Goal: Communication & Community: Answer question/provide support

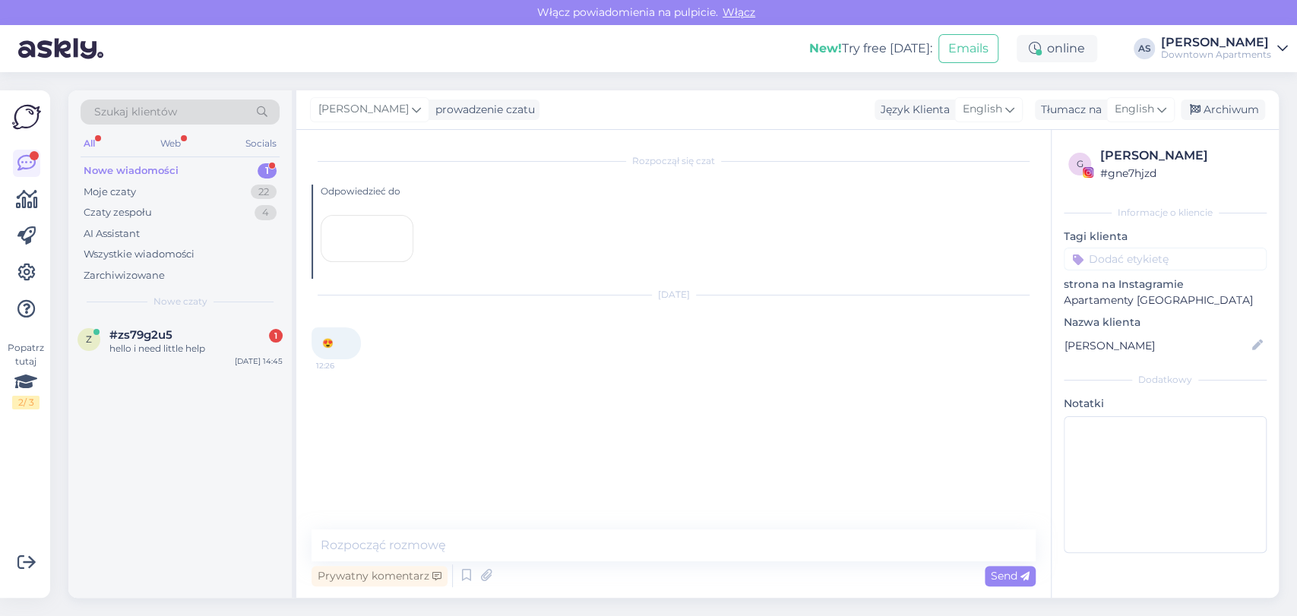
click at [168, 315] on div "Szukaj klientów All Web Socials Nowe wiadomości 1 Moje czaty 22 Czaty zespołu 4…" at bounding box center [179, 203] width 223 height 227
click at [164, 326] on div "z #zs79g2u5 1 hello i need little help [DATE] 14:45" at bounding box center [179, 345] width 223 height 55
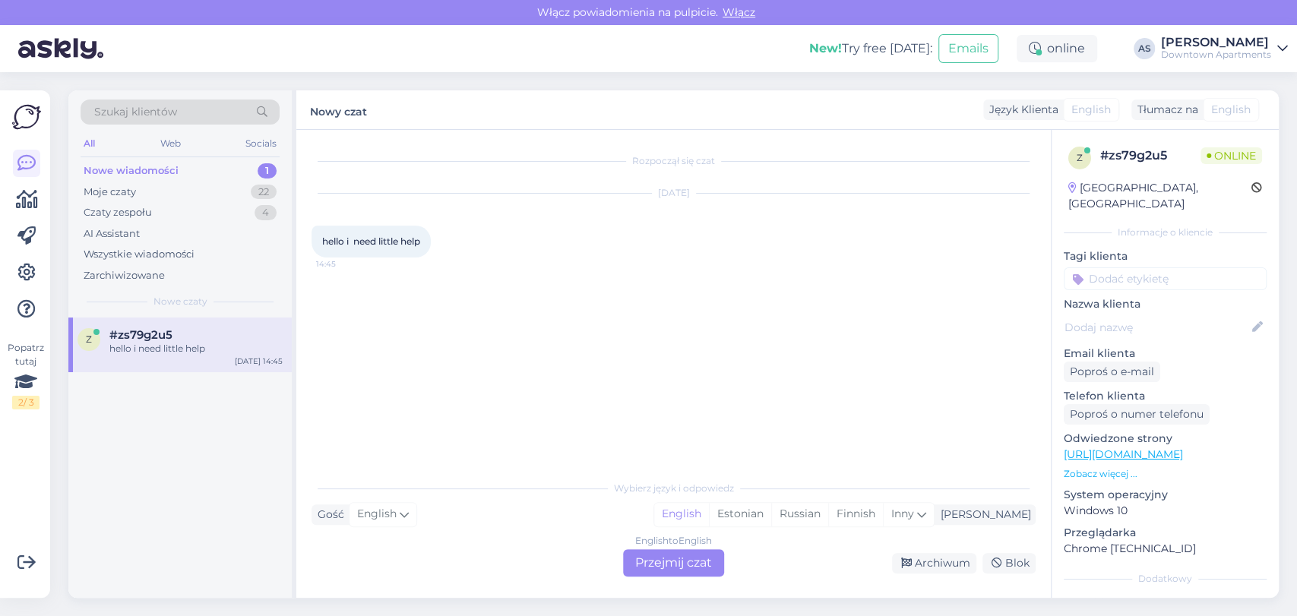
click at [691, 558] on div "English to English Przejmij czat" at bounding box center [673, 562] width 101 height 27
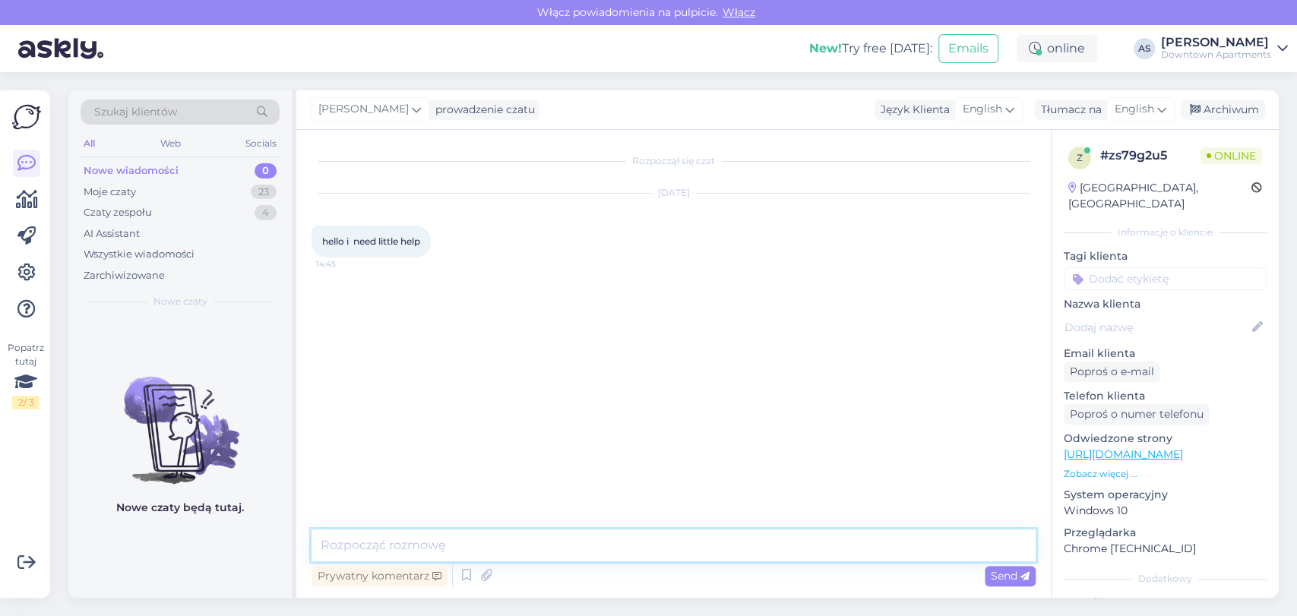
click at [720, 547] on textarea at bounding box center [674, 546] width 724 height 32
type textarea "Good afternoon, How can I help you?"
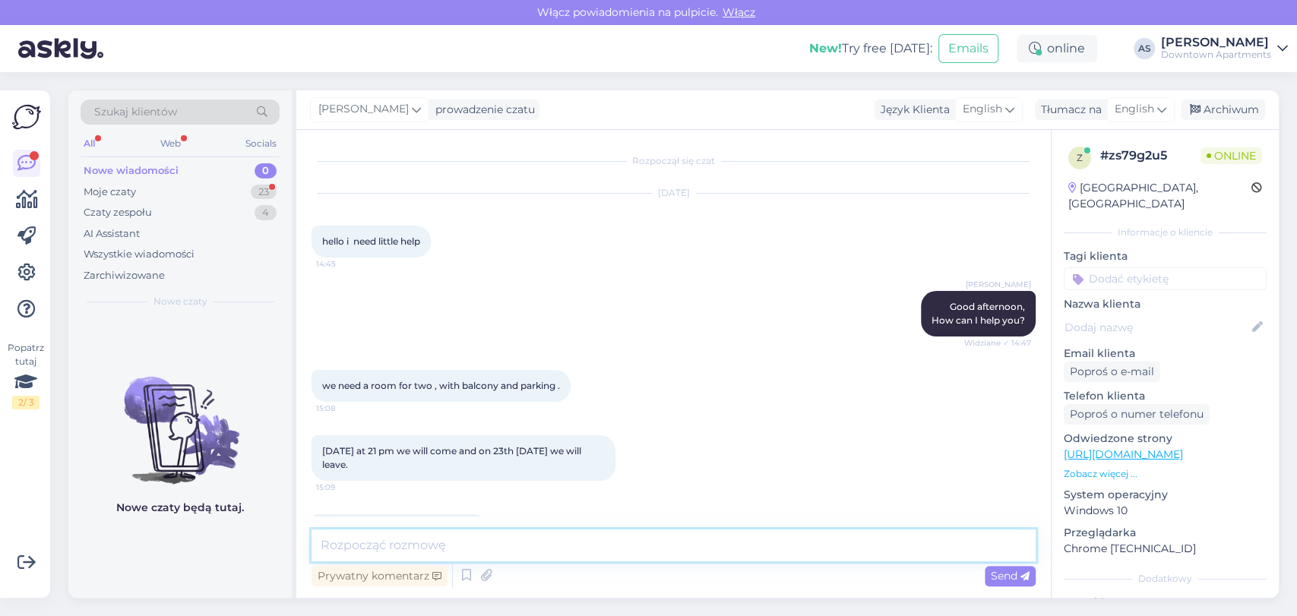
scroll to position [47, 0]
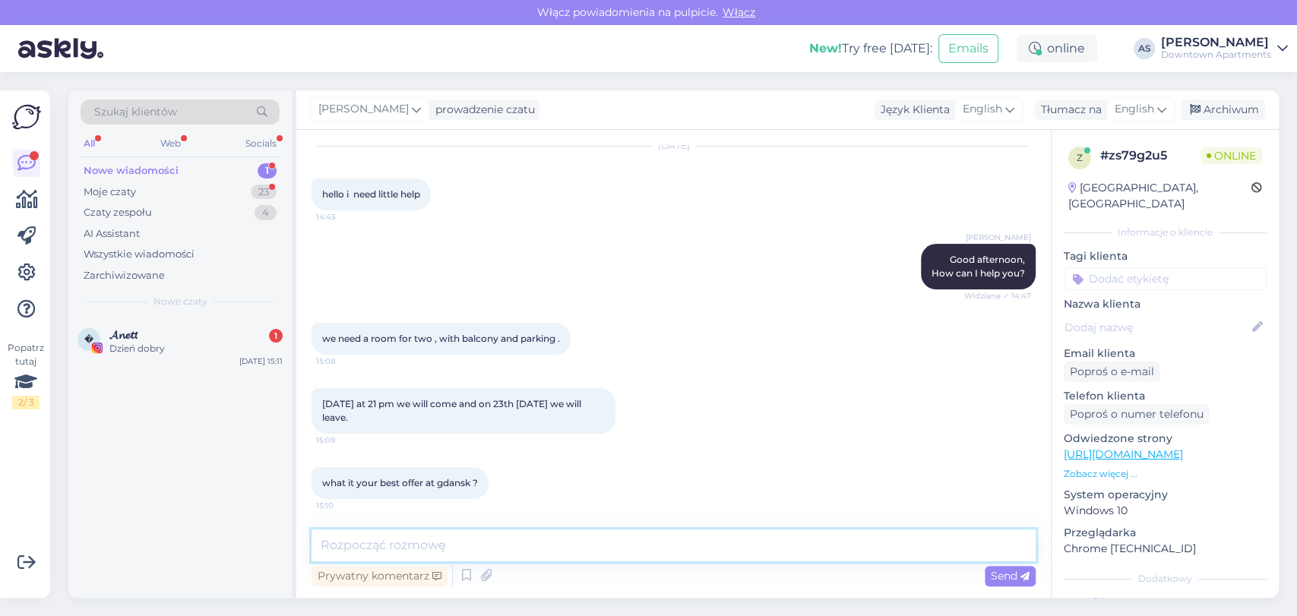
click at [573, 548] on textarea at bounding box center [674, 546] width 724 height 32
type textarea "I"
type textarea "Please provide your email address - I'll see what we have available and send yo…"
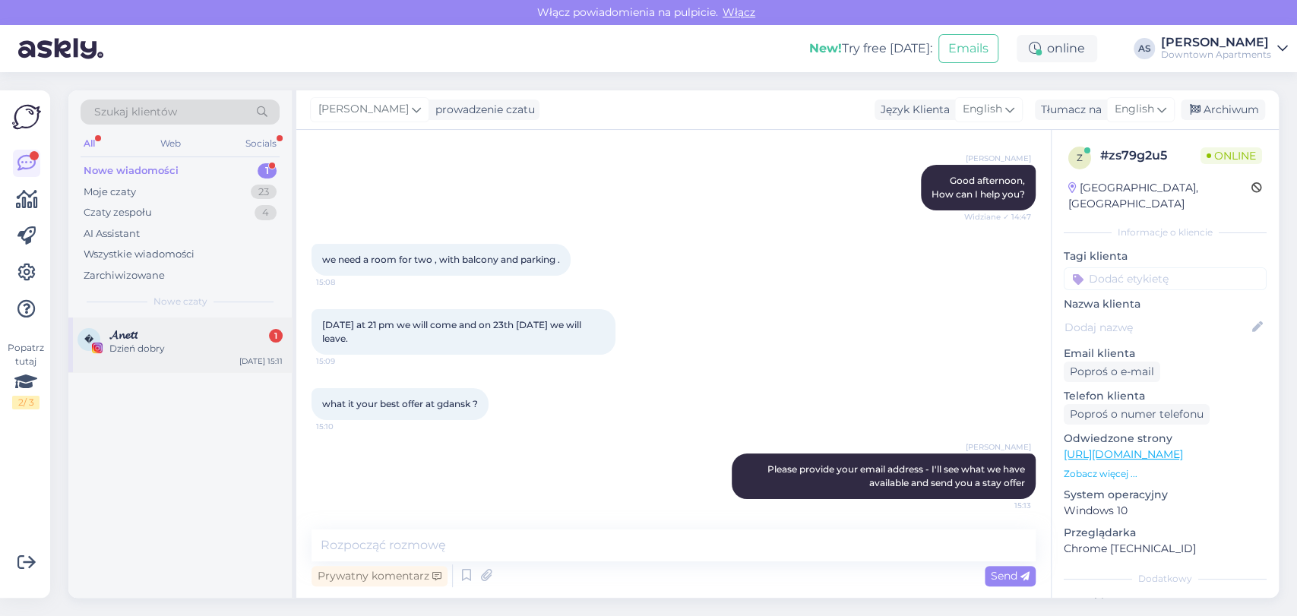
click at [210, 359] on div "� 𝓐𝓷𝓮𝓽𝓽 1 Dzień [PERSON_NAME] [DATE] 15:11" at bounding box center [179, 345] width 223 height 55
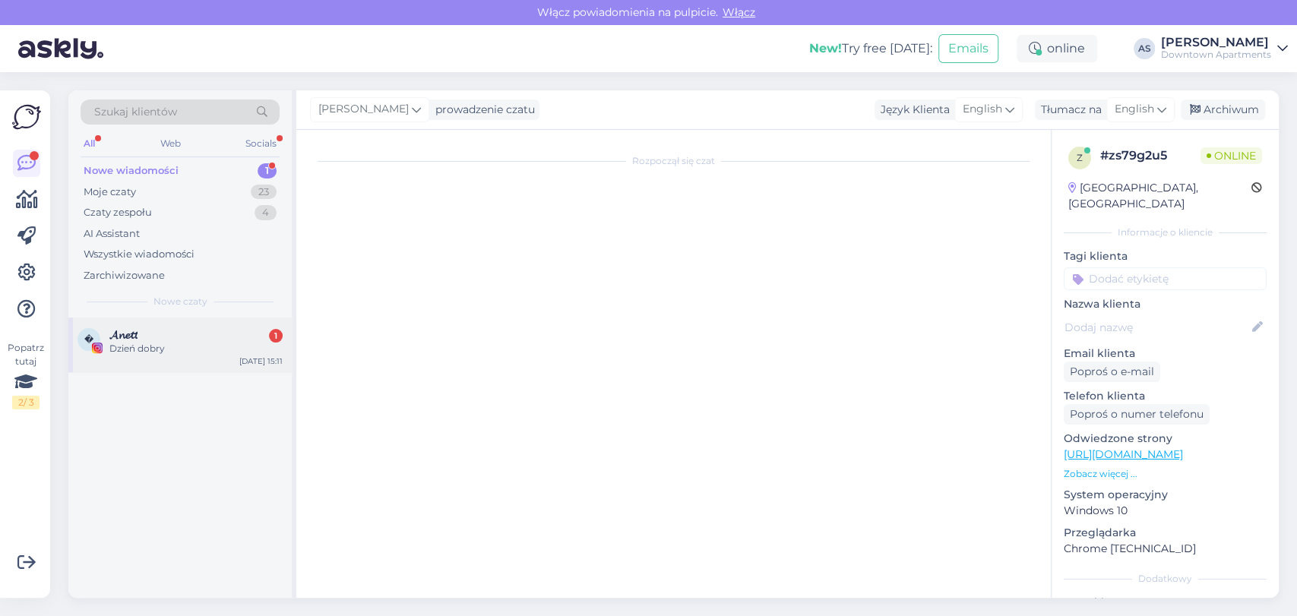
scroll to position [0, 0]
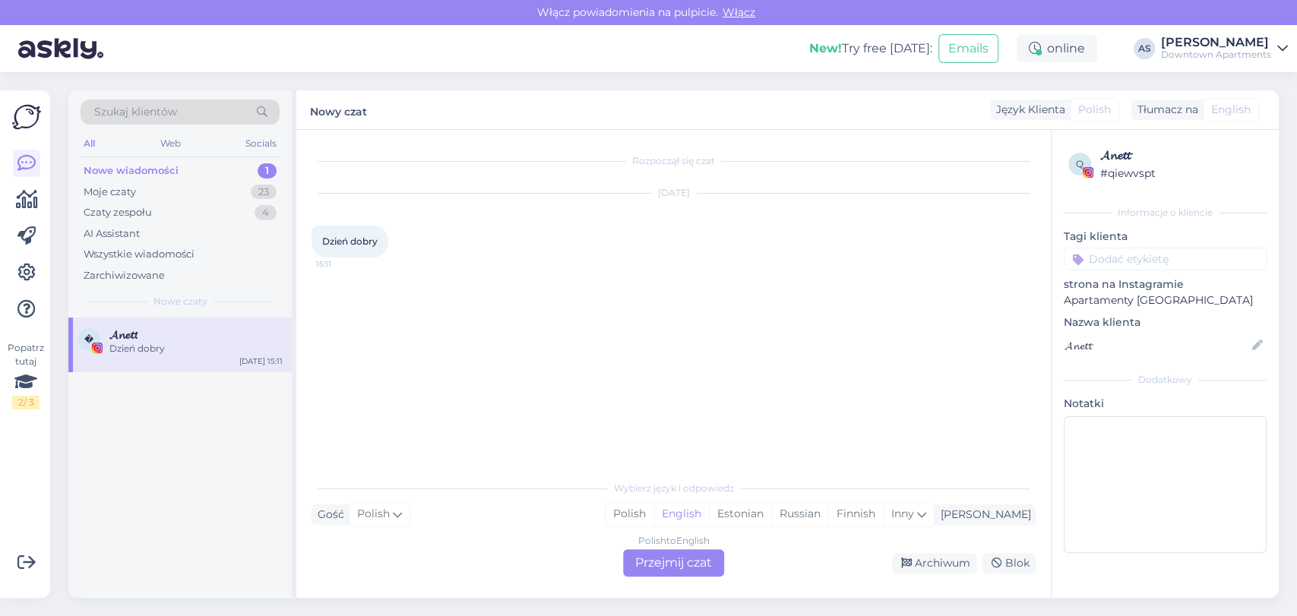
click at [680, 556] on div "Polish to English Przejmij czat" at bounding box center [673, 562] width 101 height 27
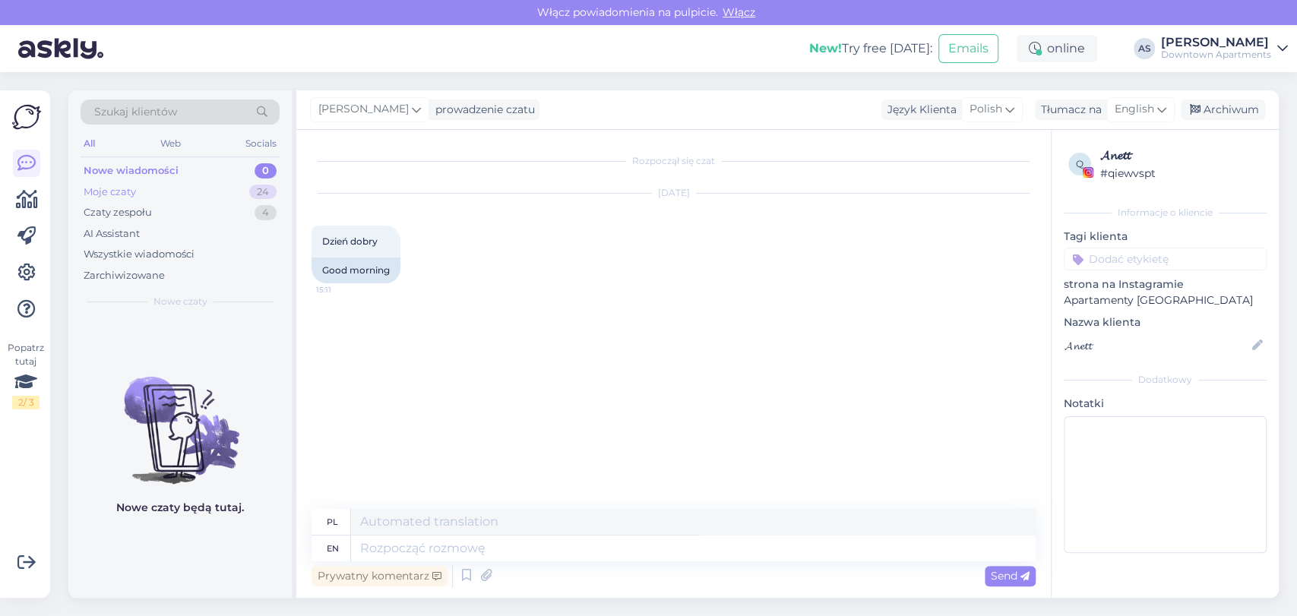
click at [203, 190] on div "Moje czaty 24" at bounding box center [180, 192] width 199 height 21
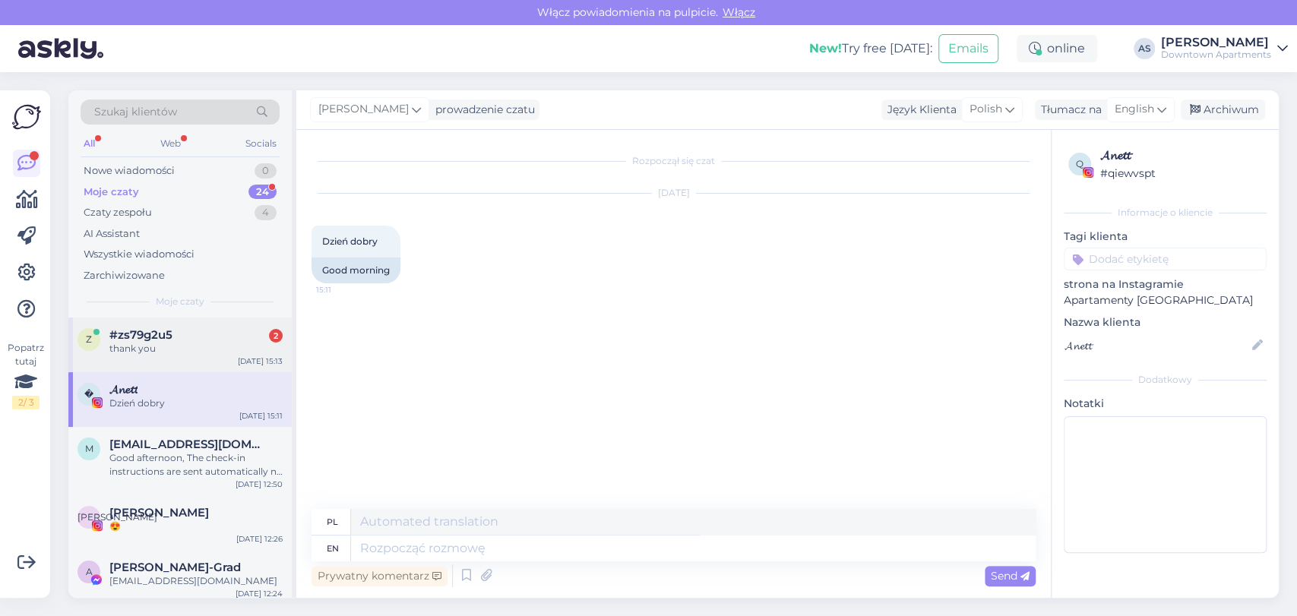
click at [162, 345] on div "thank you" at bounding box center [195, 349] width 173 height 14
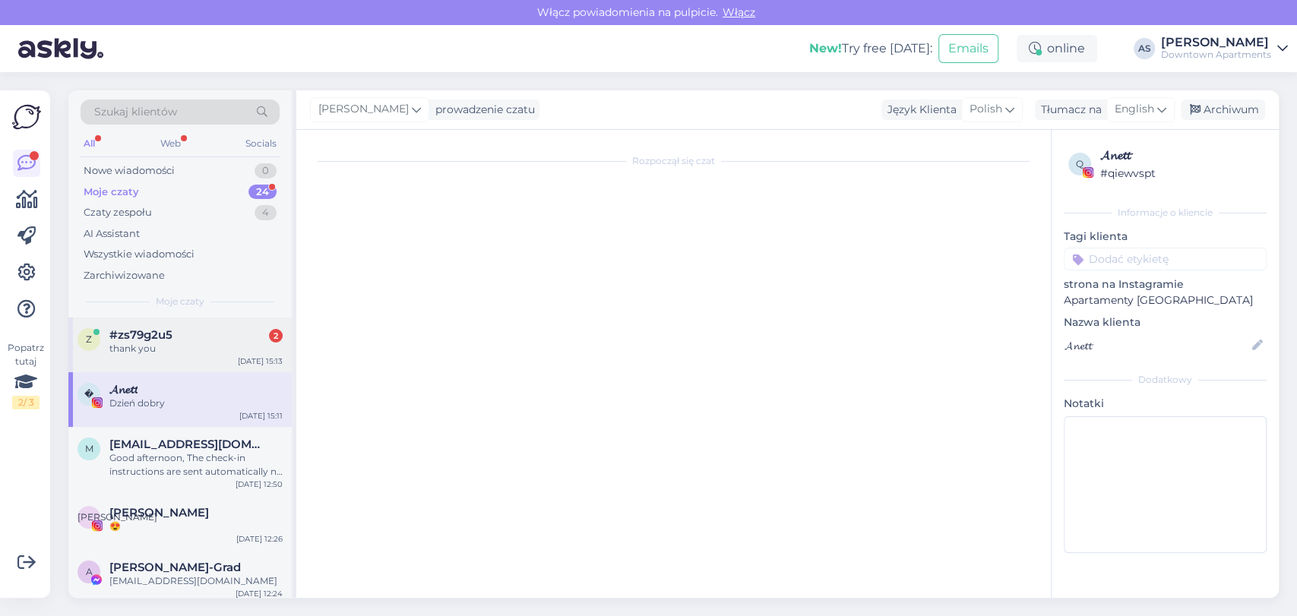
scroll to position [256, 0]
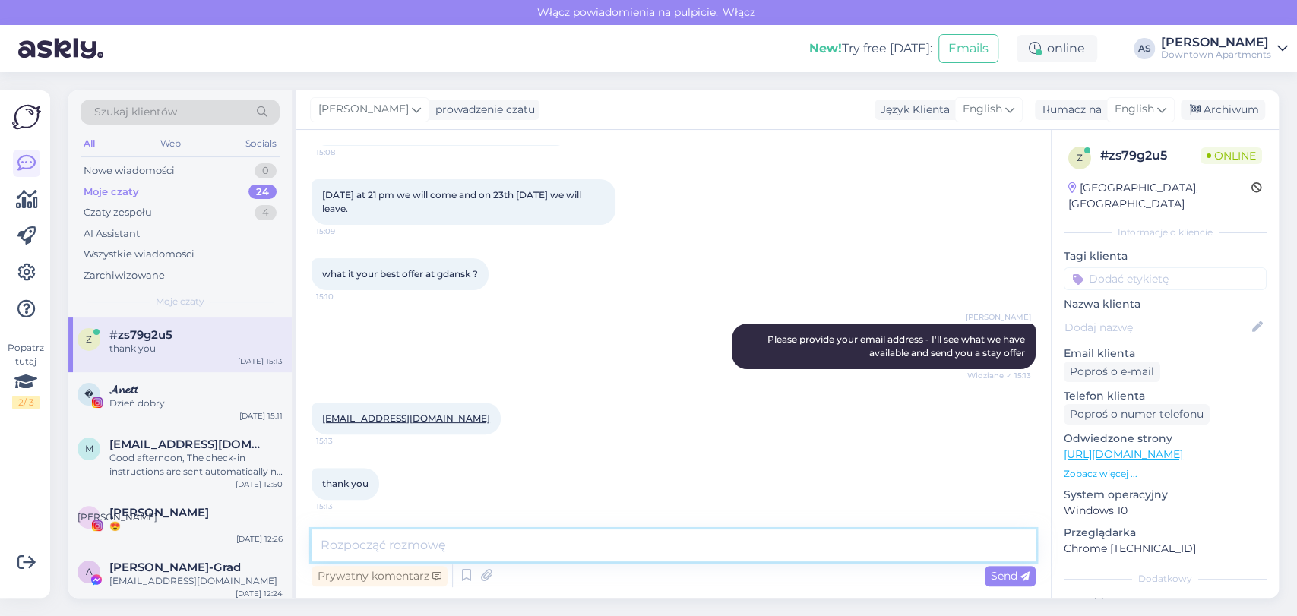
click at [453, 536] on textarea at bounding box center [674, 546] width 724 height 32
type textarea "Will you also need a parking spot?"
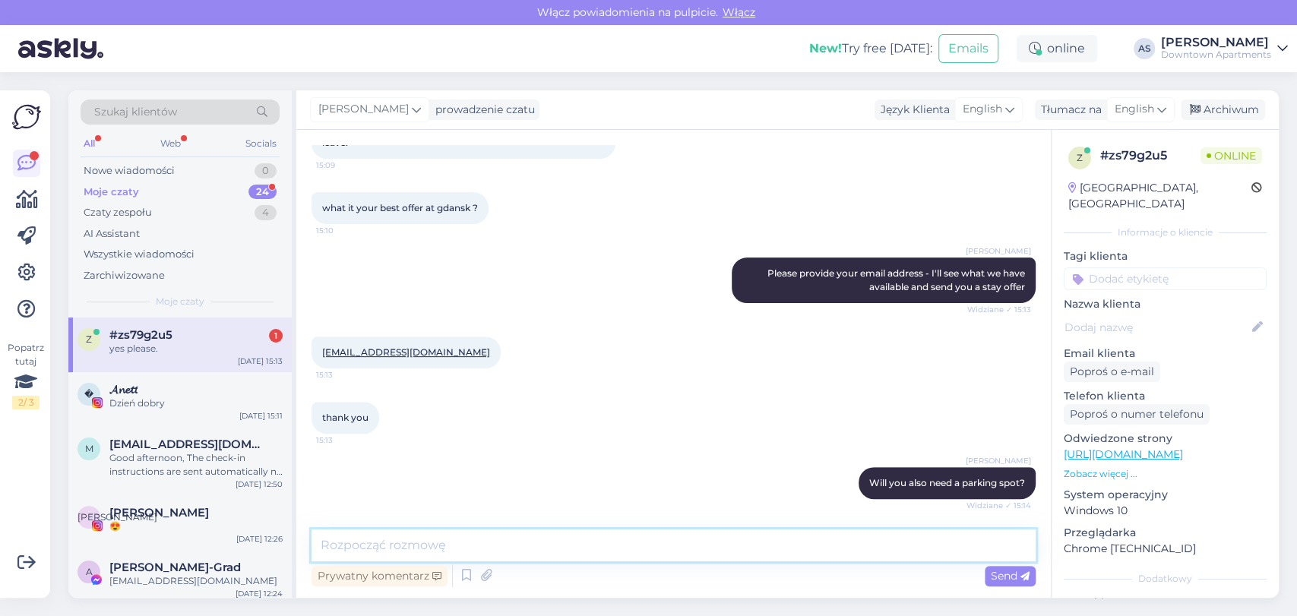
scroll to position [387, 0]
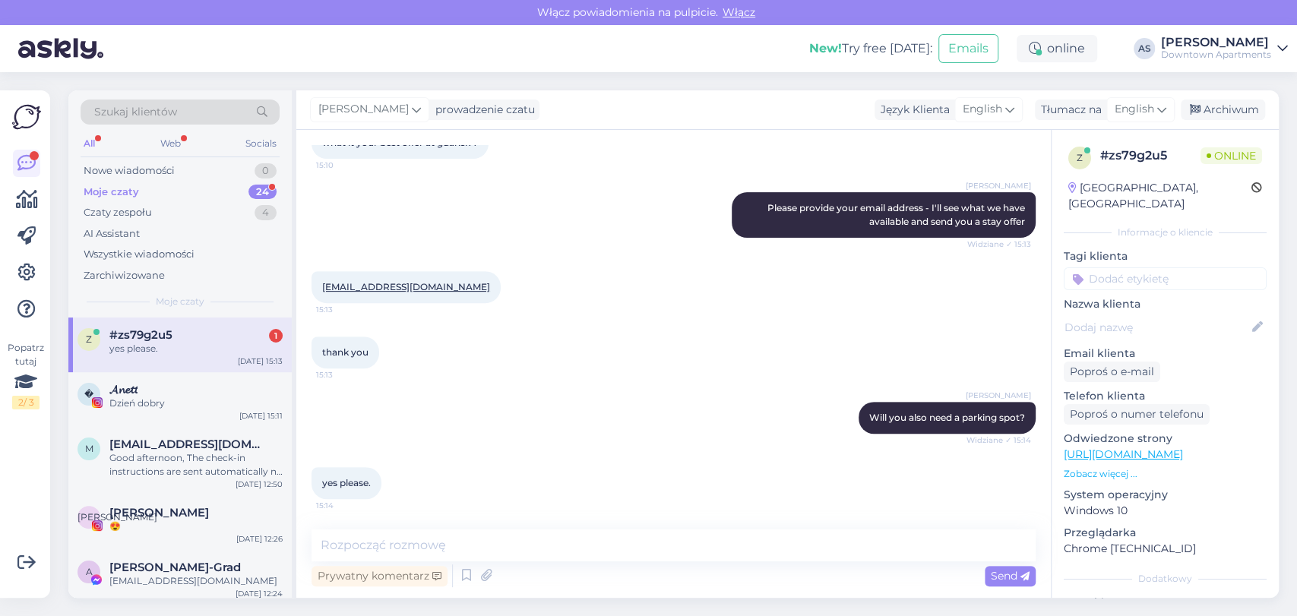
click at [383, 526] on div "Rozpoczął się czat [DATE] hello i need little help 14:45 [PERSON_NAME] Good aft…" at bounding box center [673, 364] width 754 height 468
click at [261, 480] on div "[DATE] 12:50" at bounding box center [259, 484] width 47 height 11
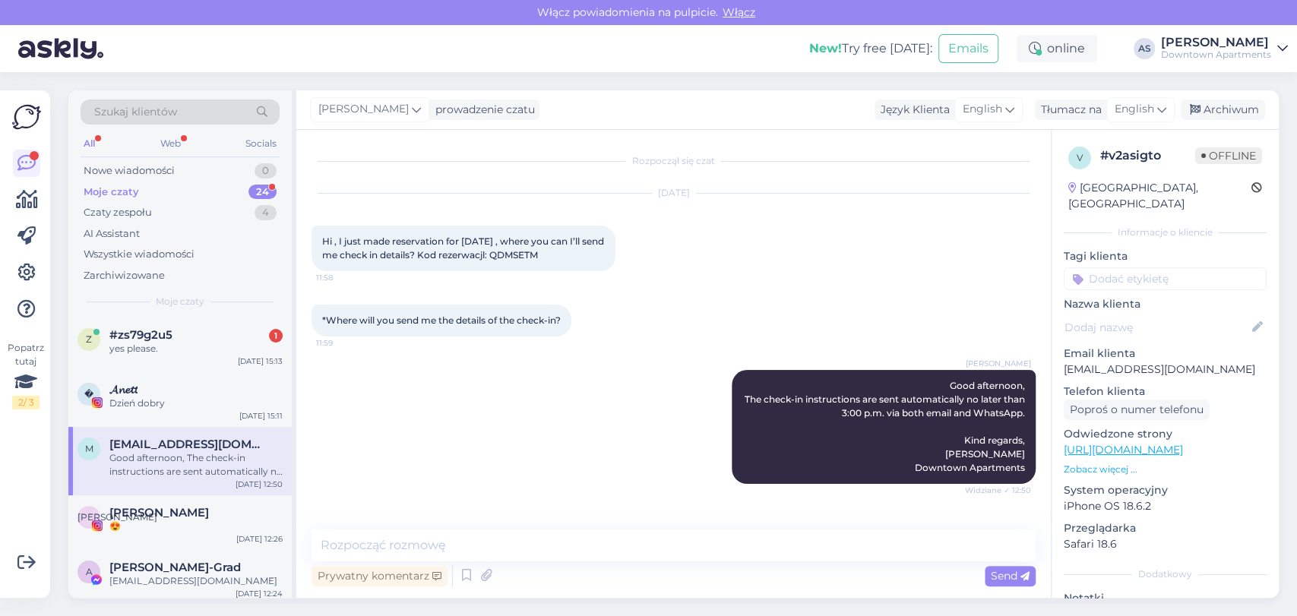
scroll to position [0, 0]
click at [217, 360] on div "z #zs79g2u5 1 yes please. [DATE] 15:13" at bounding box center [179, 345] width 223 height 55
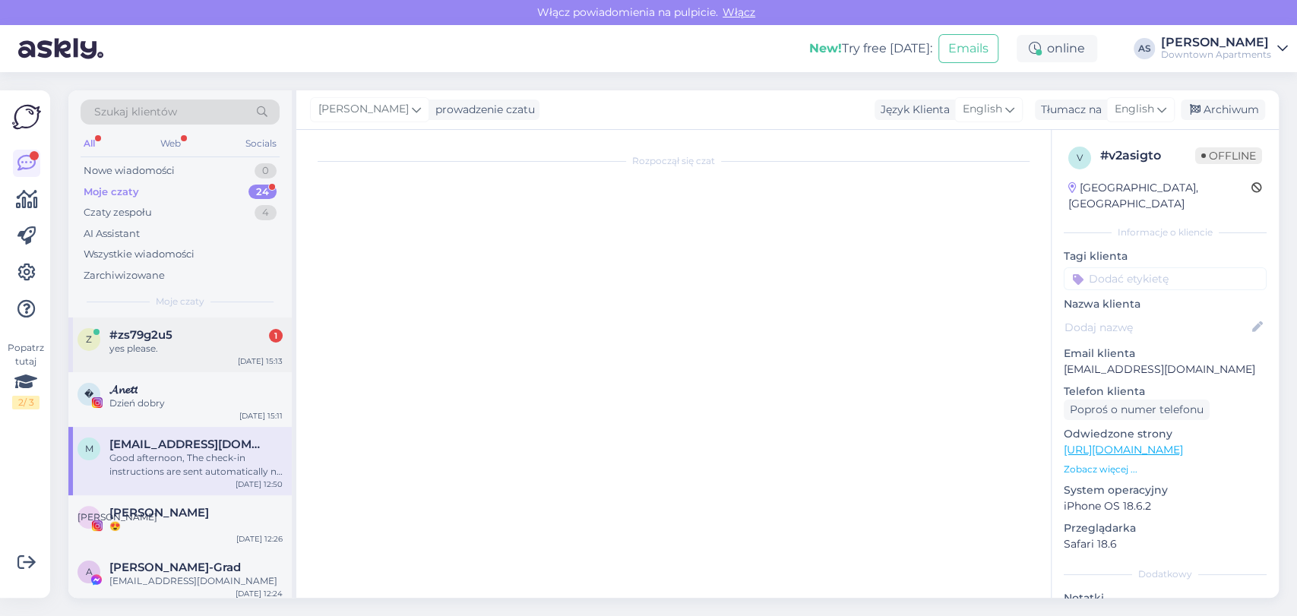
scroll to position [387, 0]
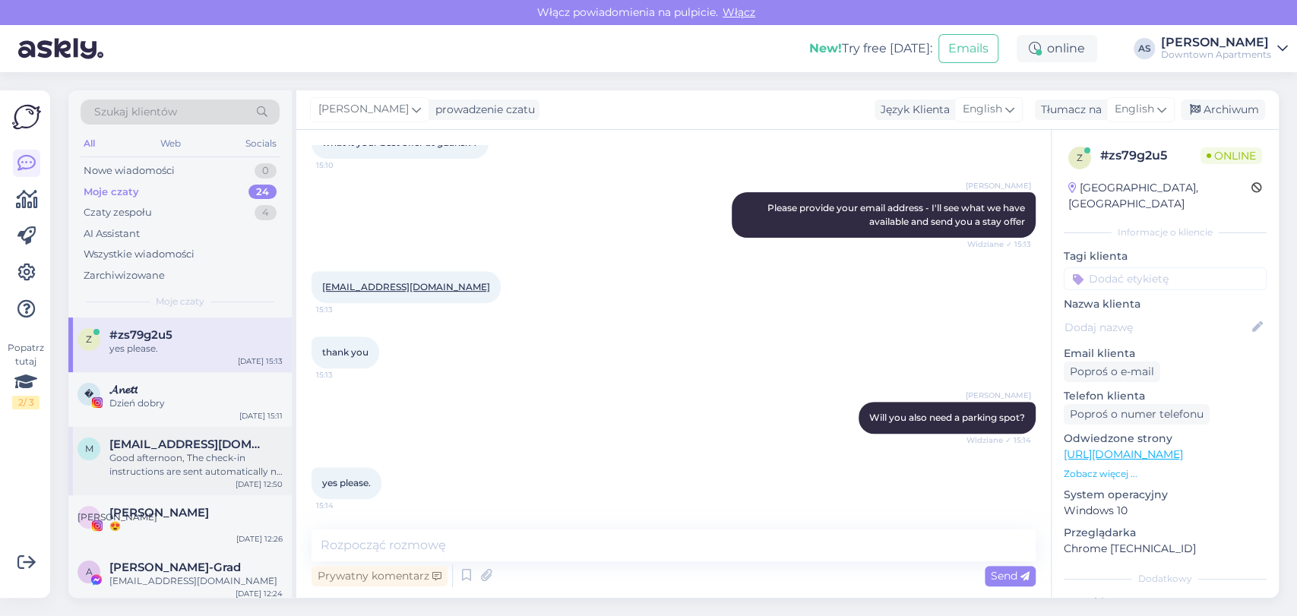
click at [255, 467] on div "Good afternoon, The check-in instructions are sent automatically no later than …" at bounding box center [195, 464] width 173 height 27
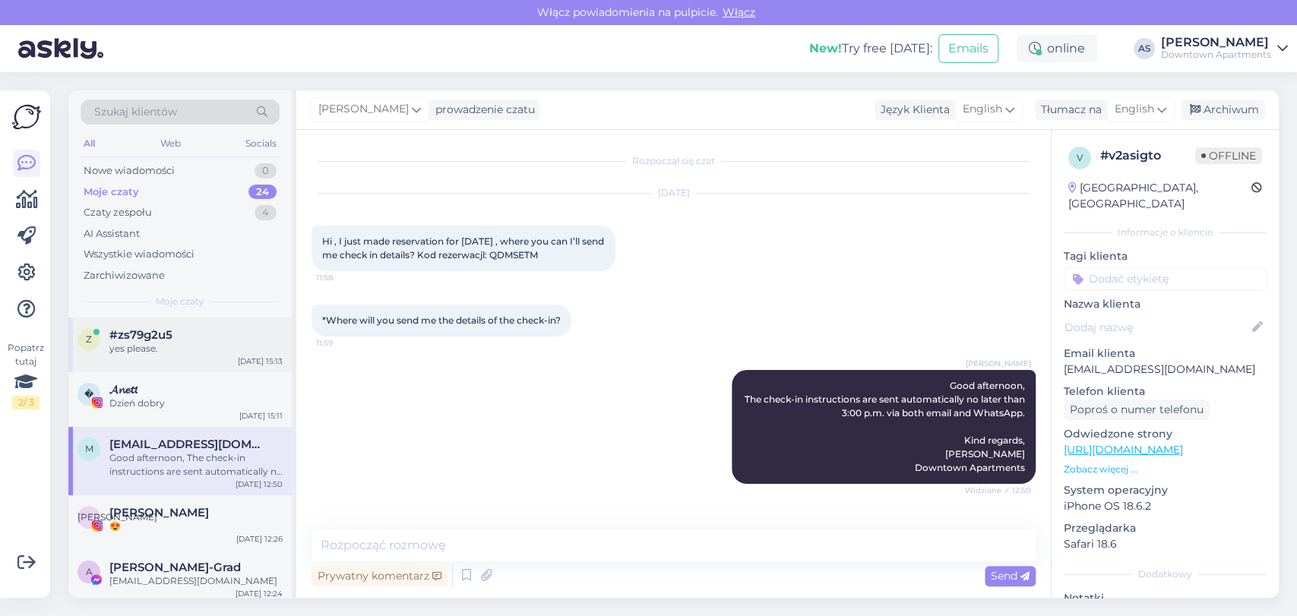
click at [210, 338] on div "#zs79g2u5" at bounding box center [195, 335] width 173 height 14
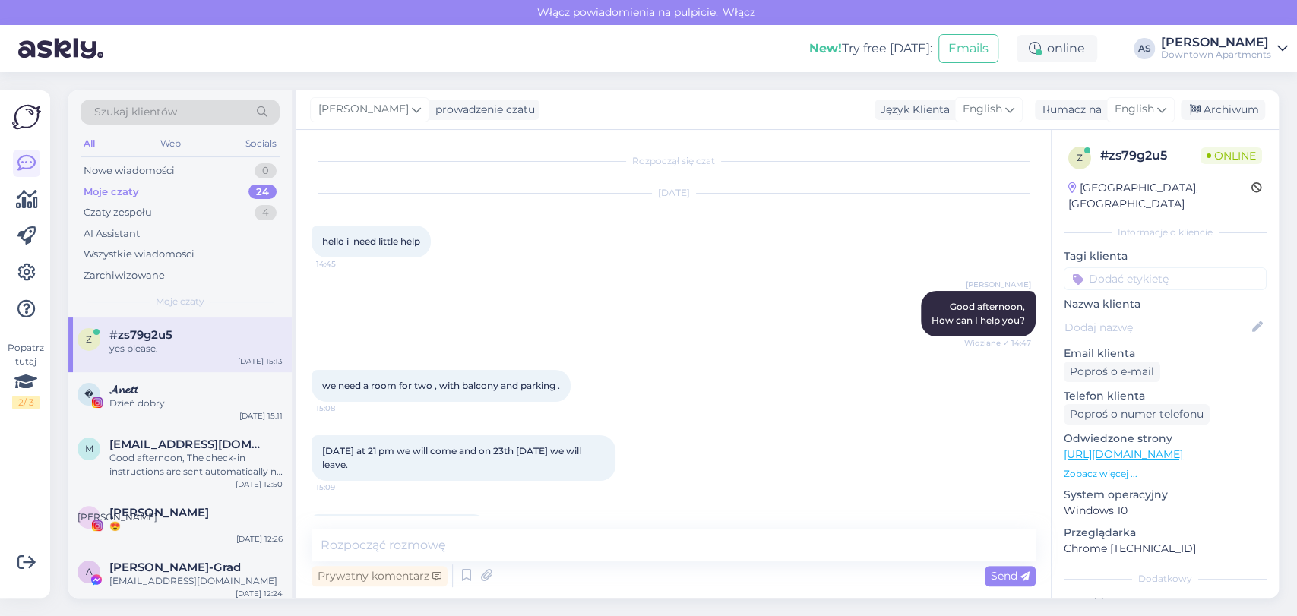
scroll to position [387, 0]
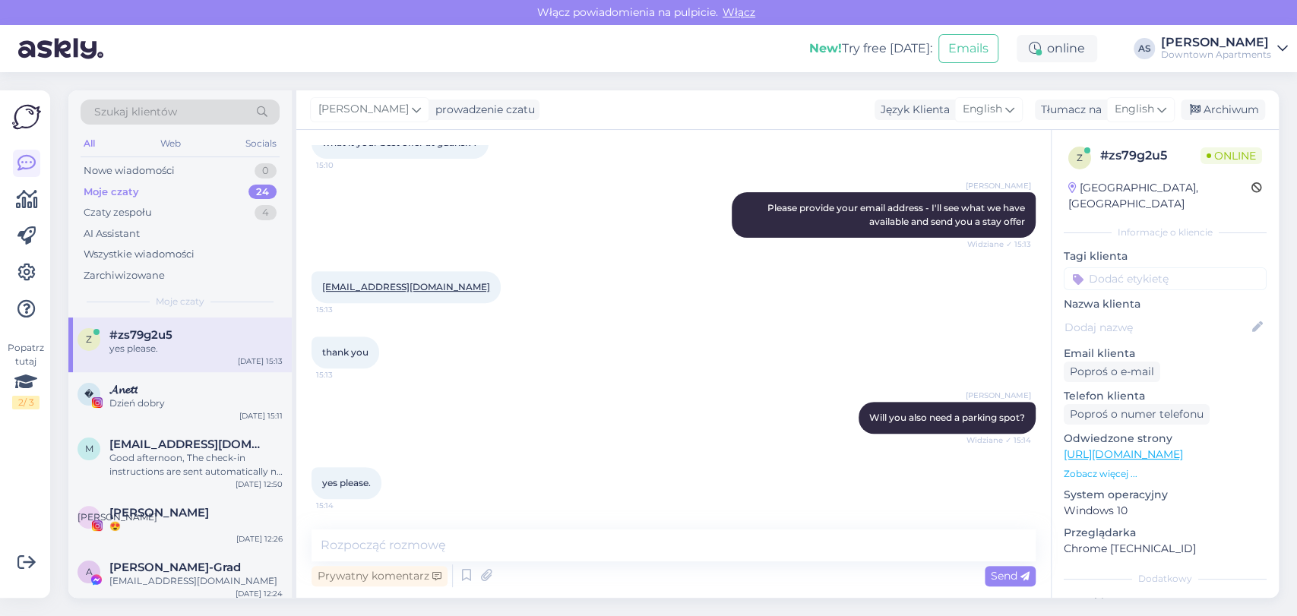
click at [506, 334] on div "thank you 15:13" at bounding box center [674, 352] width 724 height 65
